Goal: Information Seeking & Learning: Understand process/instructions

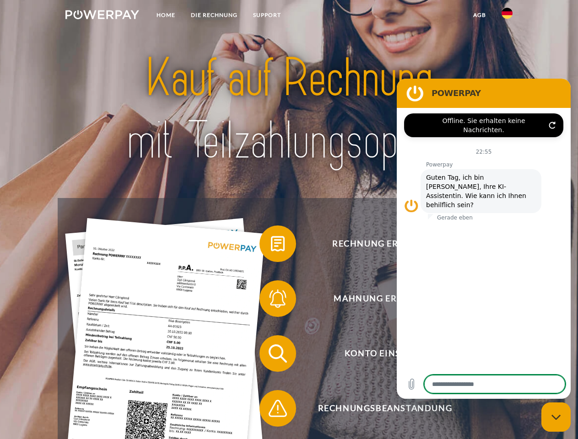
click at [102, 16] on img at bounding box center [102, 14] width 74 height 9
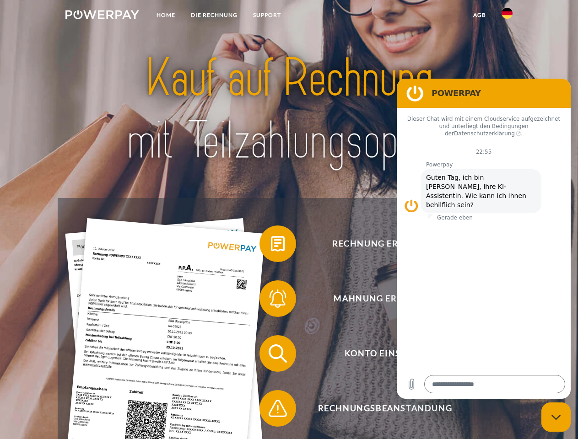
click at [507, 16] on img at bounding box center [506, 13] width 11 height 11
click at [479, 15] on link "agb" at bounding box center [479, 15] width 28 height 16
click at [271, 246] on span at bounding box center [264, 244] width 46 height 46
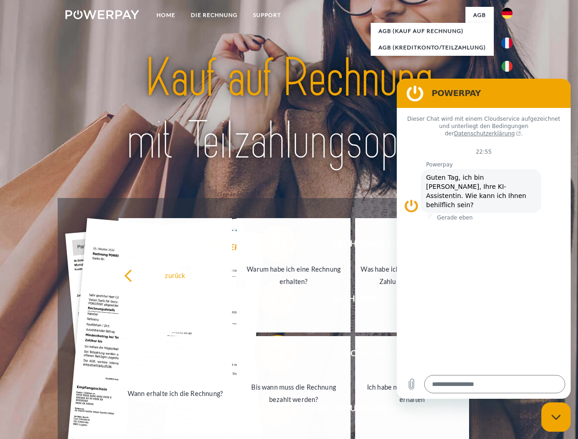
click at [232, 356] on link "Wann erhalte ich die Rechnung?" at bounding box center [176, 393] width 114 height 114
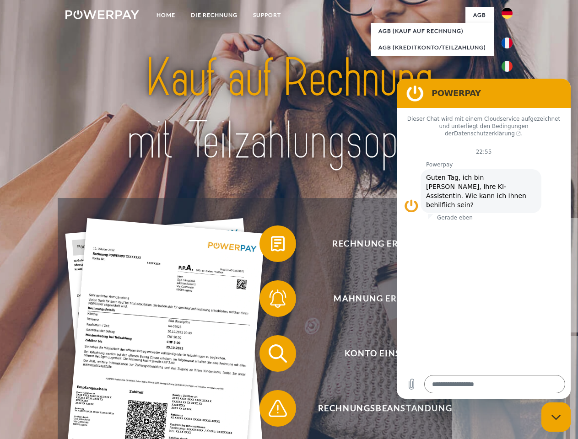
click at [271, 410] on div "Rechnung erhalten? Mahnung erhalten? Konto einsehen" at bounding box center [289, 381] width 462 height 366
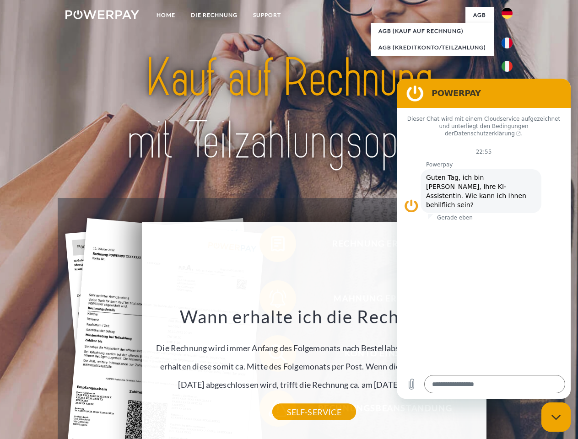
click at [556, 417] on icon "Messaging-Fenster schließen" at bounding box center [556, 418] width 10 height 6
type textarea "*"
